Goal: Task Accomplishment & Management: Complete application form

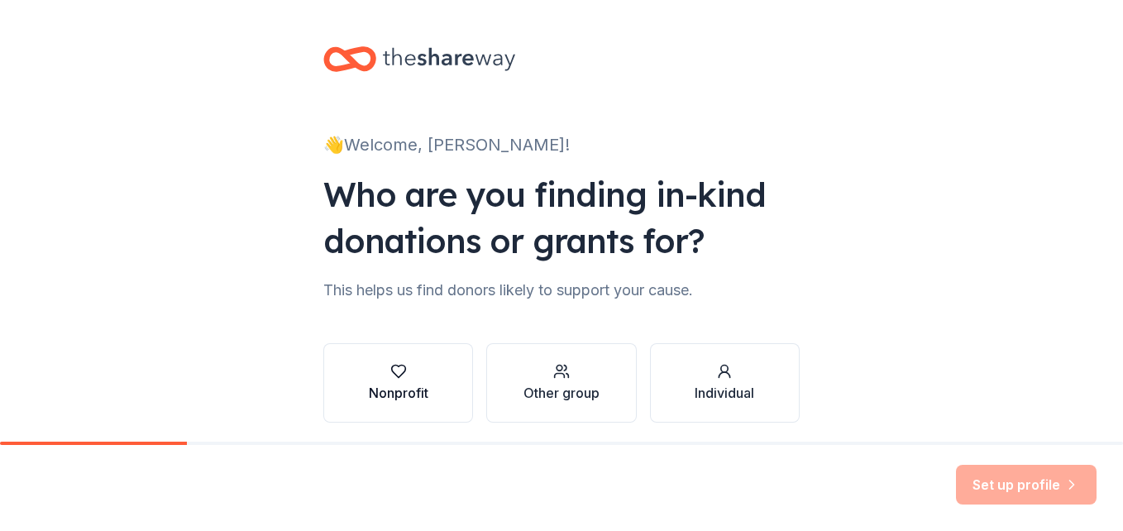
click at [392, 366] on icon "button" at bounding box center [398, 372] width 14 height 12
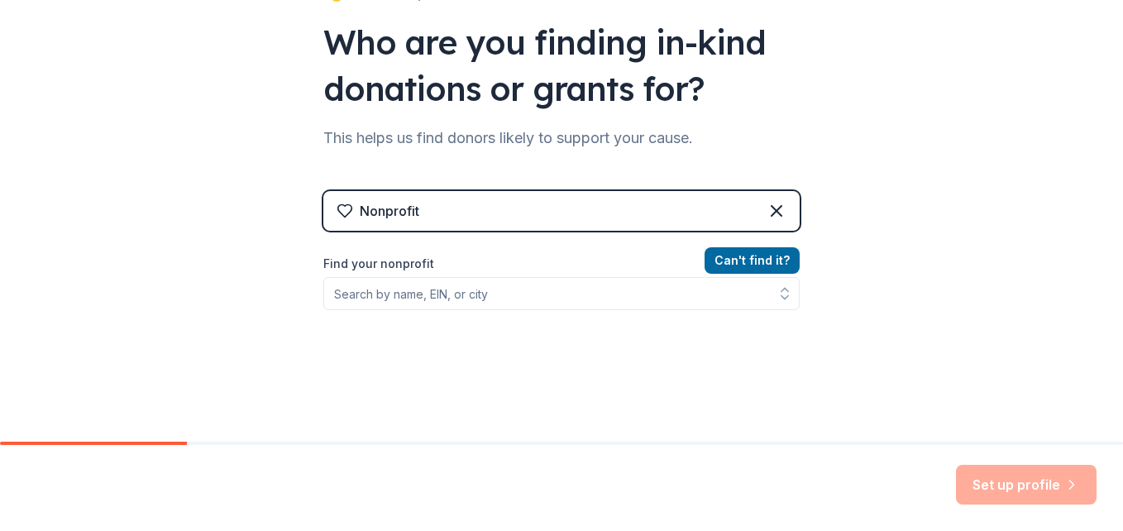
scroll to position [161, 0]
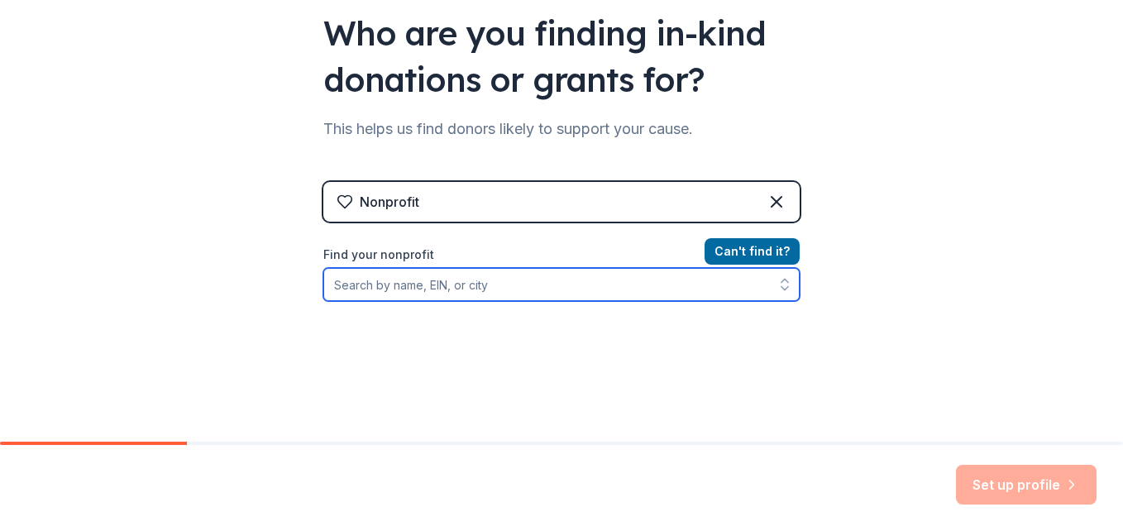
click at [469, 285] on input "Find your nonprofit" at bounding box center [561, 284] width 476 height 33
type input "b"
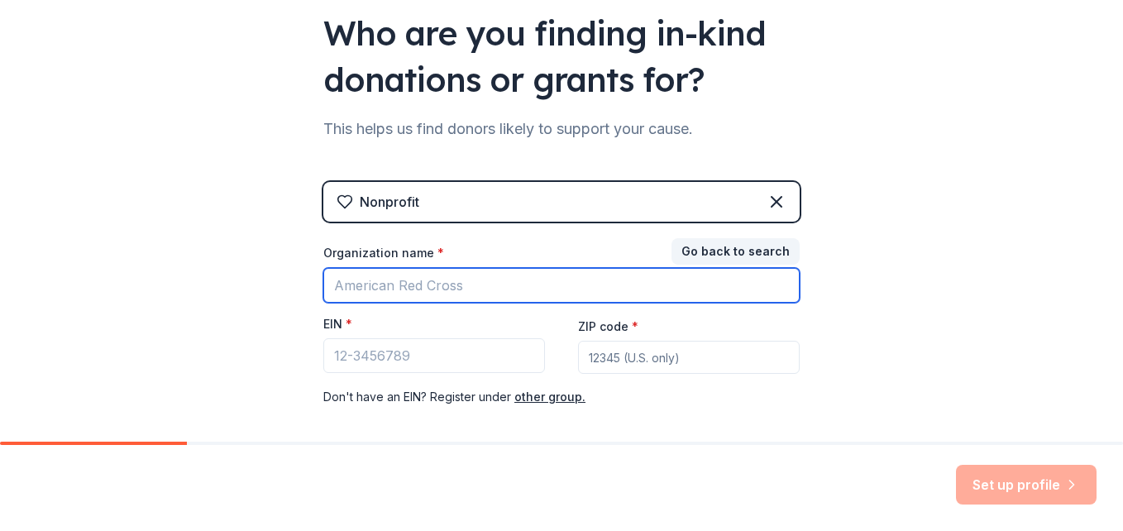
click at [513, 284] on input "Organization name *" at bounding box center [561, 285] width 476 height 35
drag, startPoint x: 330, startPoint y: 287, endPoint x: 321, endPoint y: 290, distance: 9.7
click at [323, 290] on input "beat" at bounding box center [561, 285] width 476 height 35
paste input "da streetz, inc"
type input "beat da streetz"
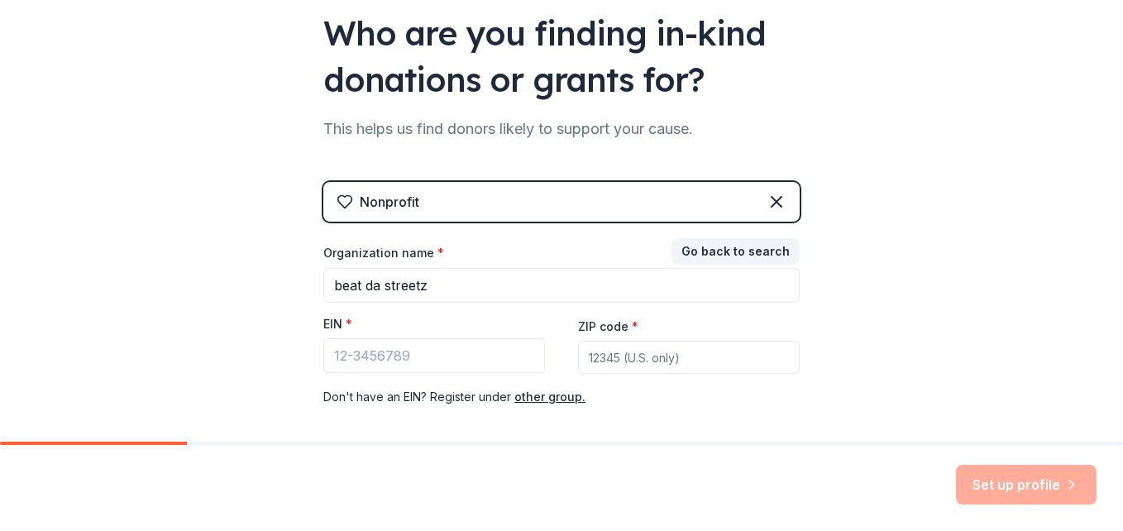
click at [908, 311] on div "👋 Welcome, [PERSON_NAME]! Who are you finding in-kind donations or grants for? …" at bounding box center [561, 179] width 1123 height 681
click at [744, 254] on button "Go back to search" at bounding box center [736, 251] width 128 height 26
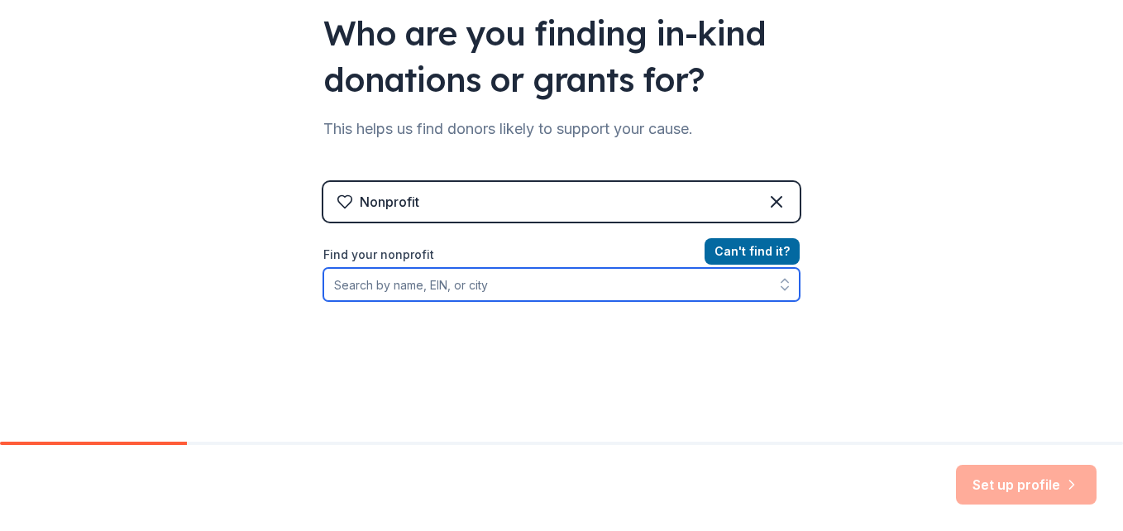
click at [430, 275] on input "Find your nonprofit" at bounding box center [561, 284] width 476 height 33
type input "b"
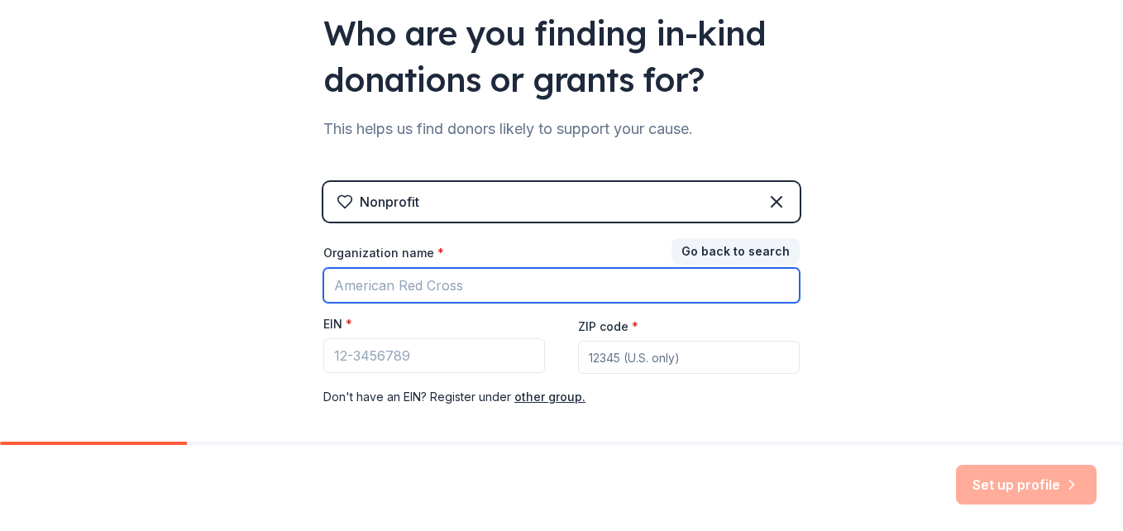
click at [430, 275] on input "Organization name *" at bounding box center [561, 285] width 476 height 35
type input "beat da streetz"
click at [431, 279] on input "beat da streetz" at bounding box center [561, 285] width 476 height 35
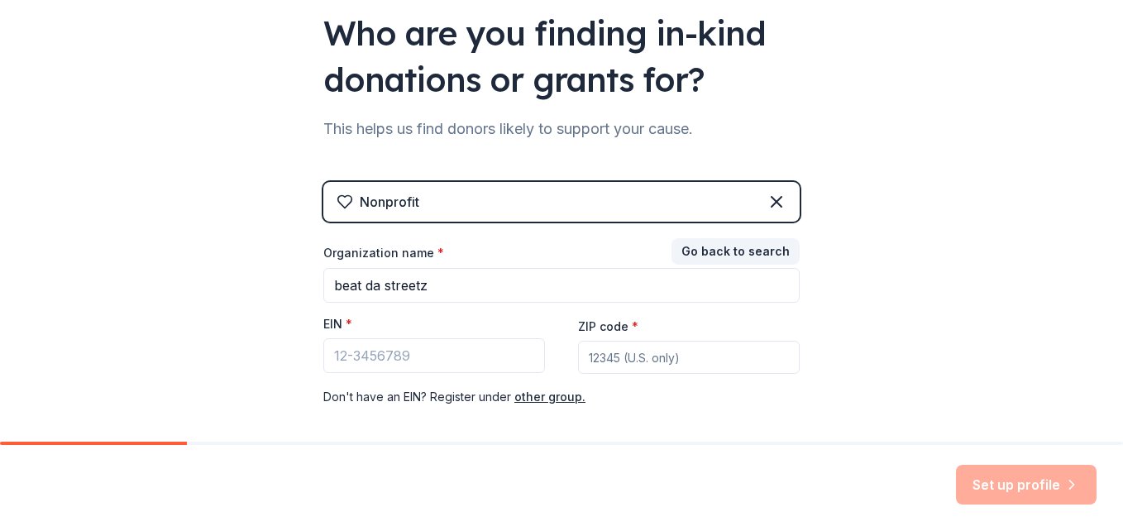
click at [873, 285] on div "👋 Welcome, [PERSON_NAME]! Who are you finding in-kind donations or grants for? …" at bounding box center [561, 179] width 1123 height 681
click at [769, 199] on icon at bounding box center [777, 202] width 20 height 20
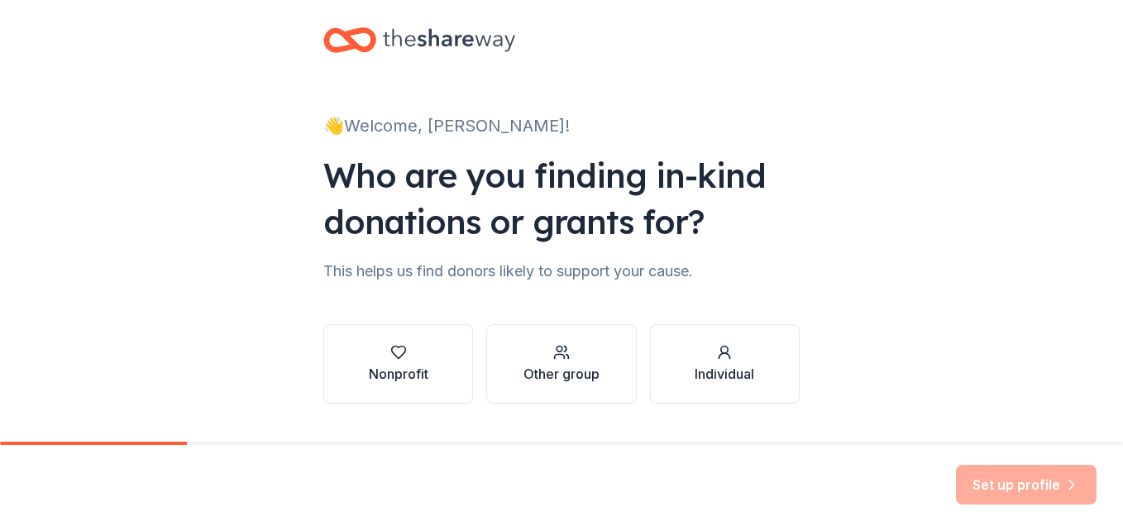
scroll to position [0, 0]
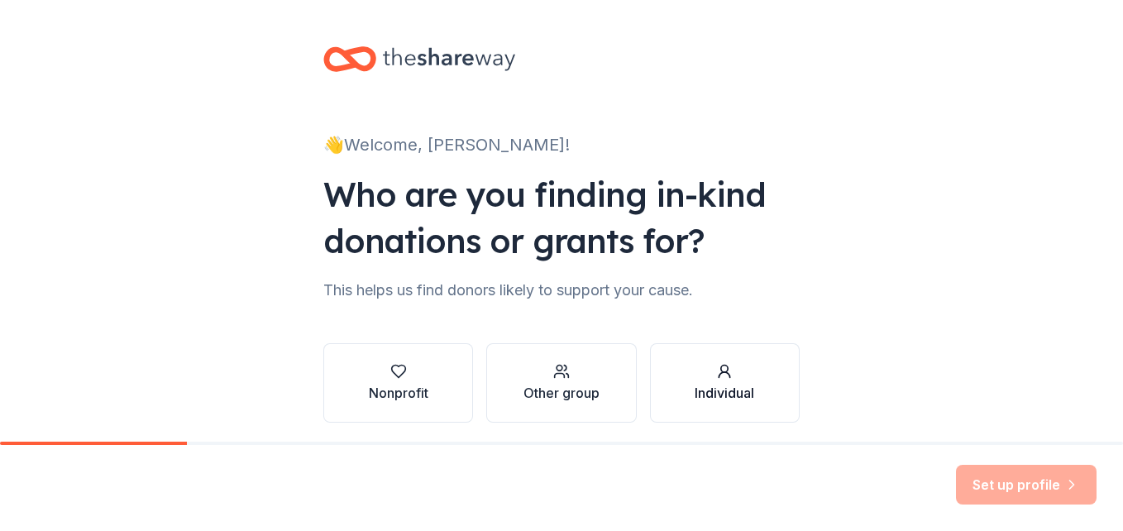
click at [727, 390] on div "Individual" at bounding box center [725, 393] width 60 height 20
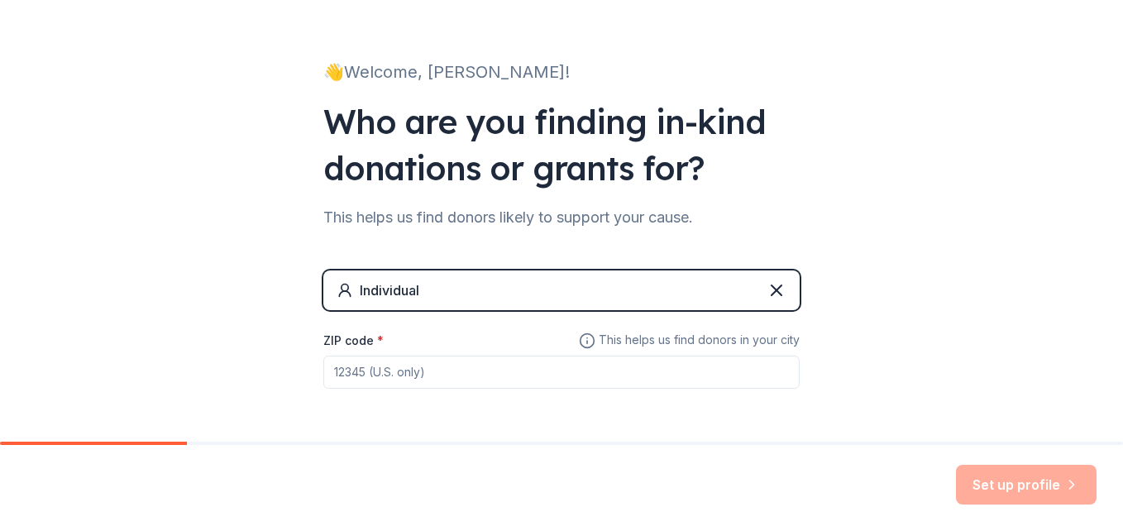
scroll to position [132, 0]
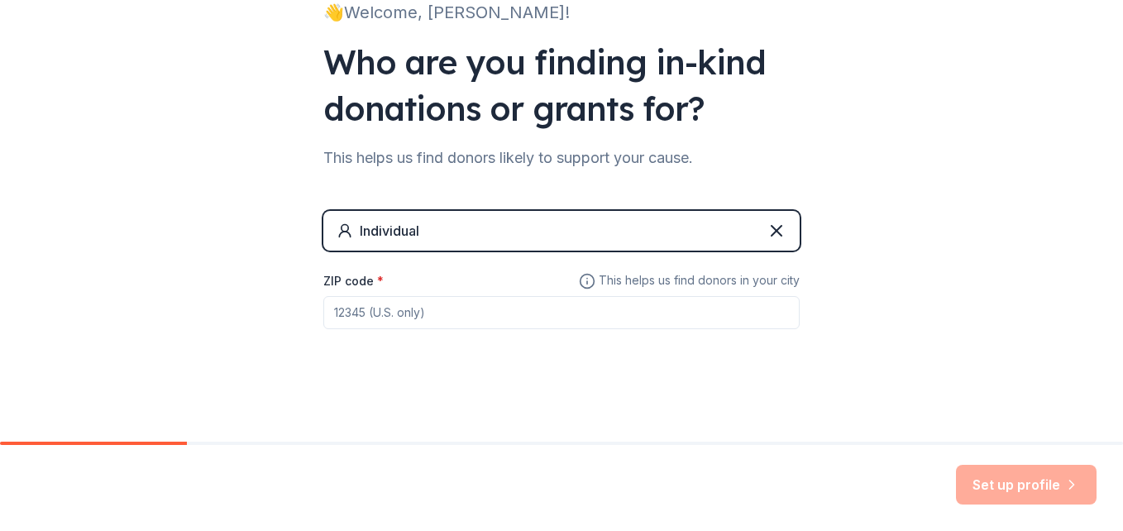
click at [596, 320] on input "ZIP code *" at bounding box center [561, 312] width 476 height 33
type input "33027"
click at [968, 480] on button "Set up profile" at bounding box center [1026, 485] width 141 height 40
